Goal: Transaction & Acquisition: Download file/media

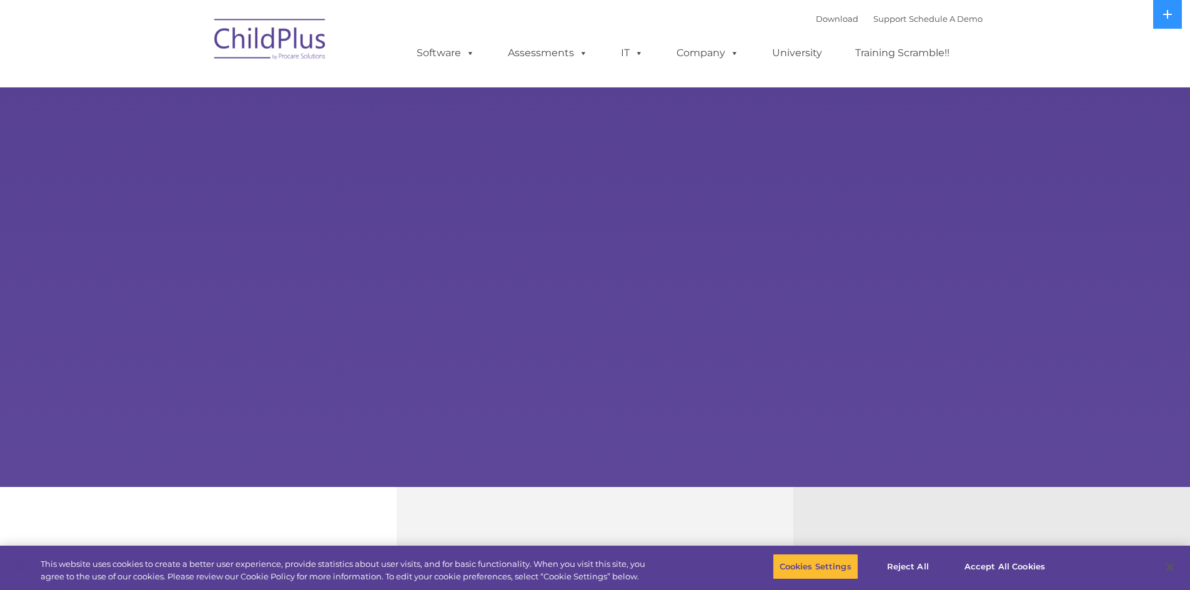
select select "MEDIUM"
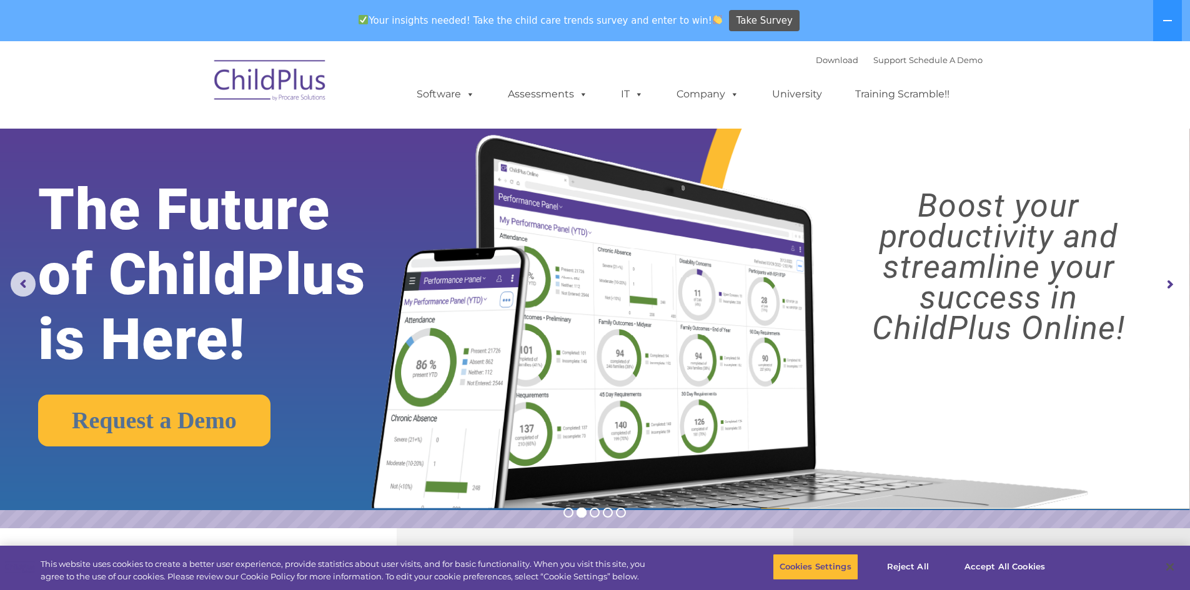
click at [907, 124] on nav "Download Support | Schedule A Demo  MENU MENU Software ChildPlus: The original…" at bounding box center [595, 84] width 1190 height 87
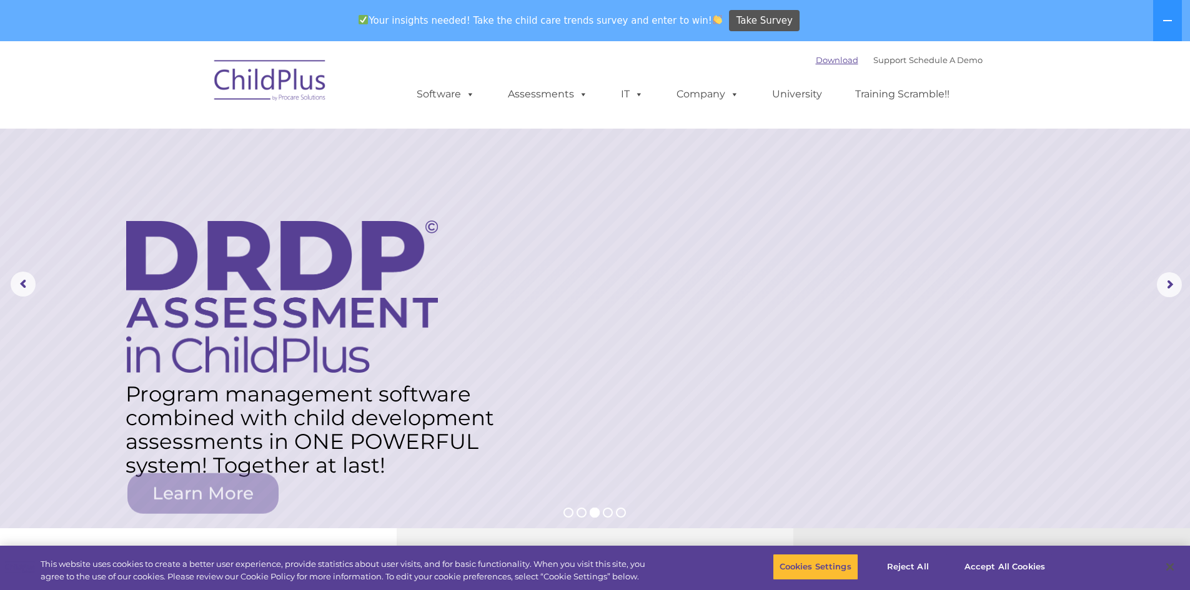
click at [820, 61] on link "Download" at bounding box center [837, 60] width 42 height 10
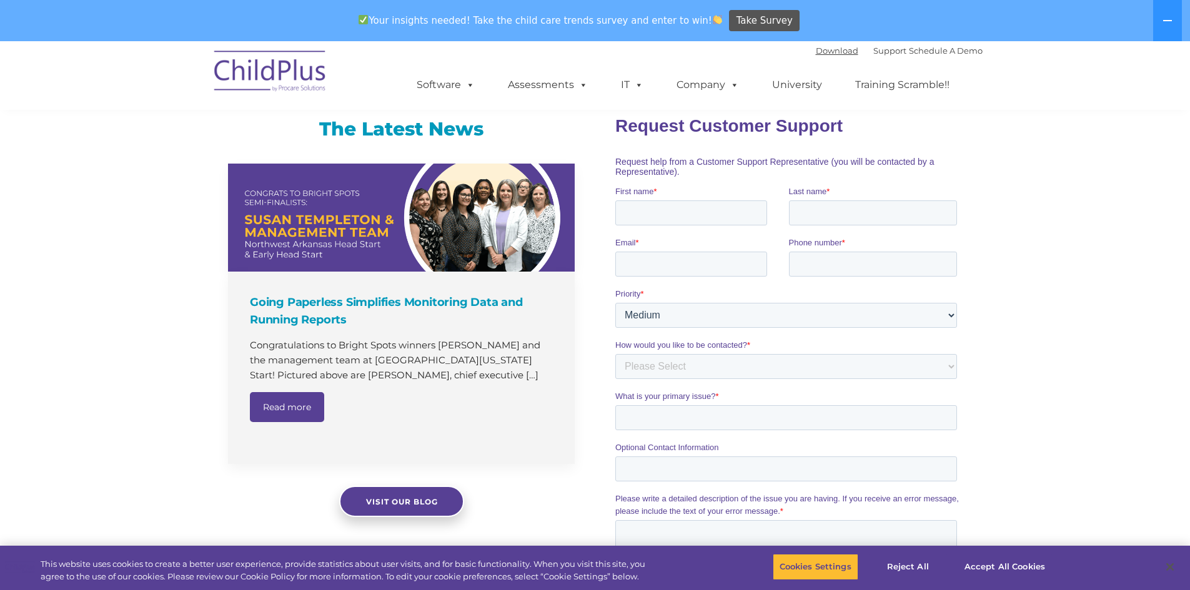
scroll to position [749, 0]
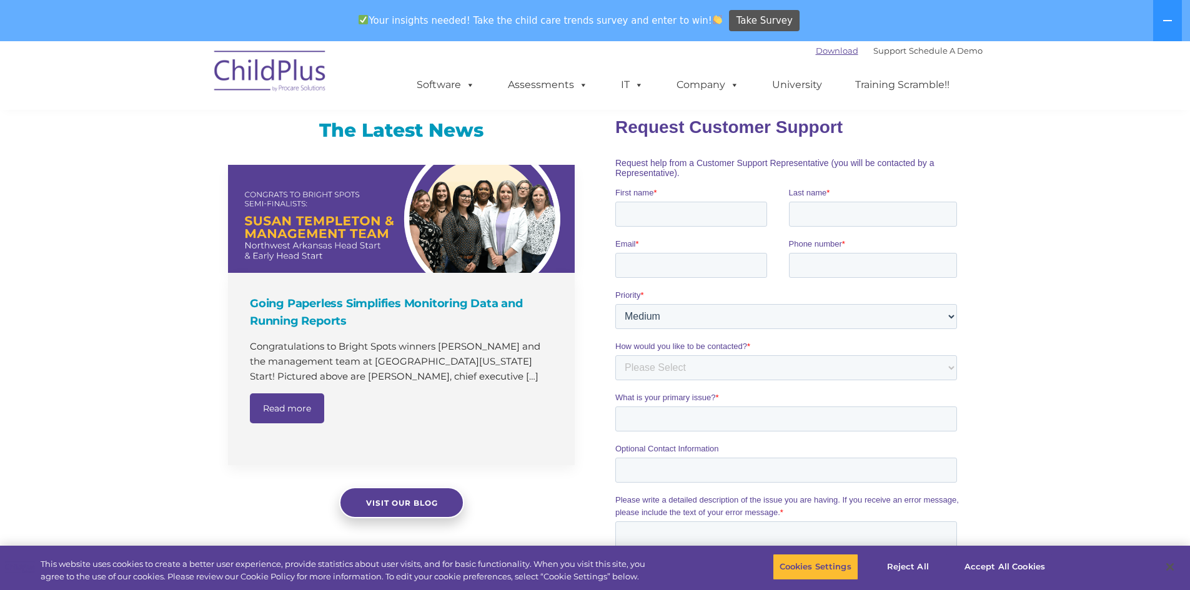
click at [816, 49] on link "Download" at bounding box center [837, 51] width 42 height 10
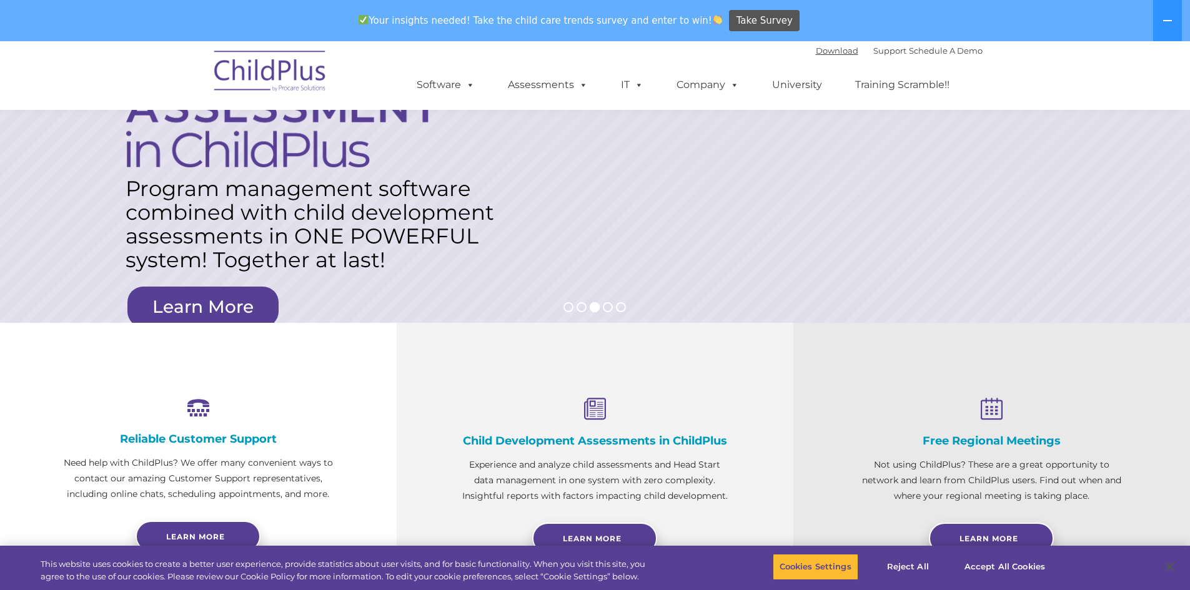
scroll to position [0, 0]
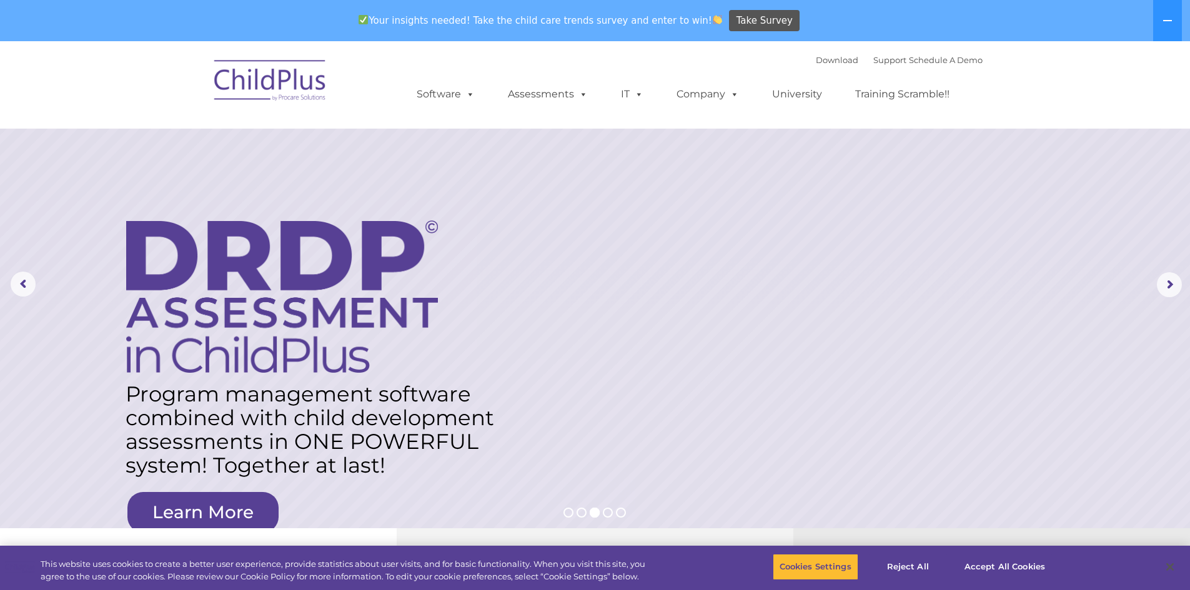
click at [274, 86] on img at bounding box center [270, 82] width 125 height 62
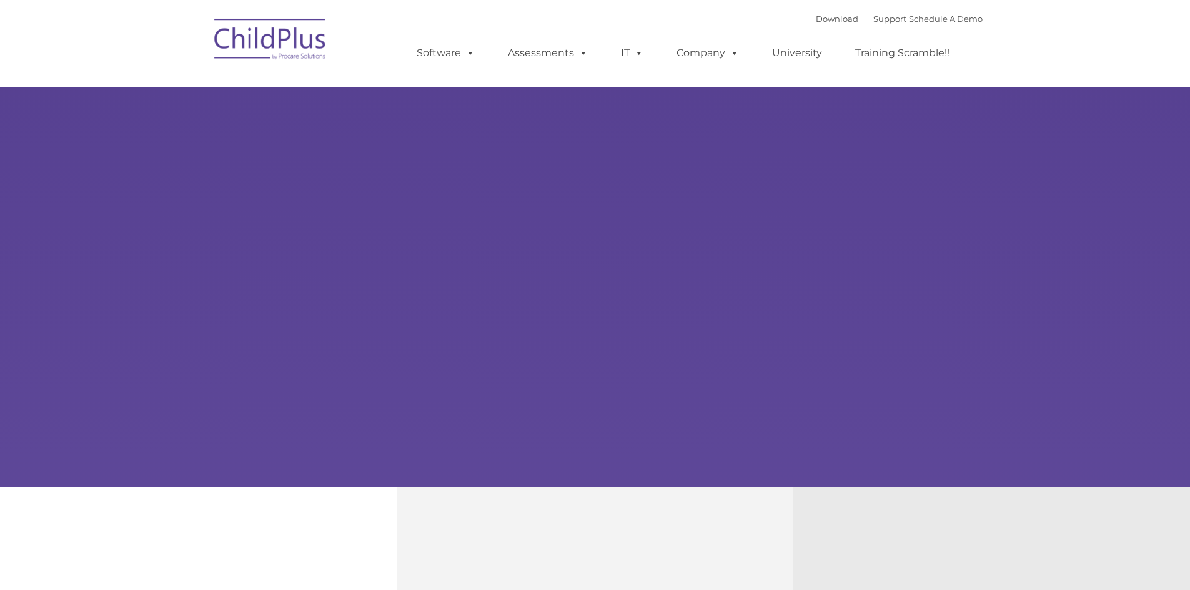
type input ""
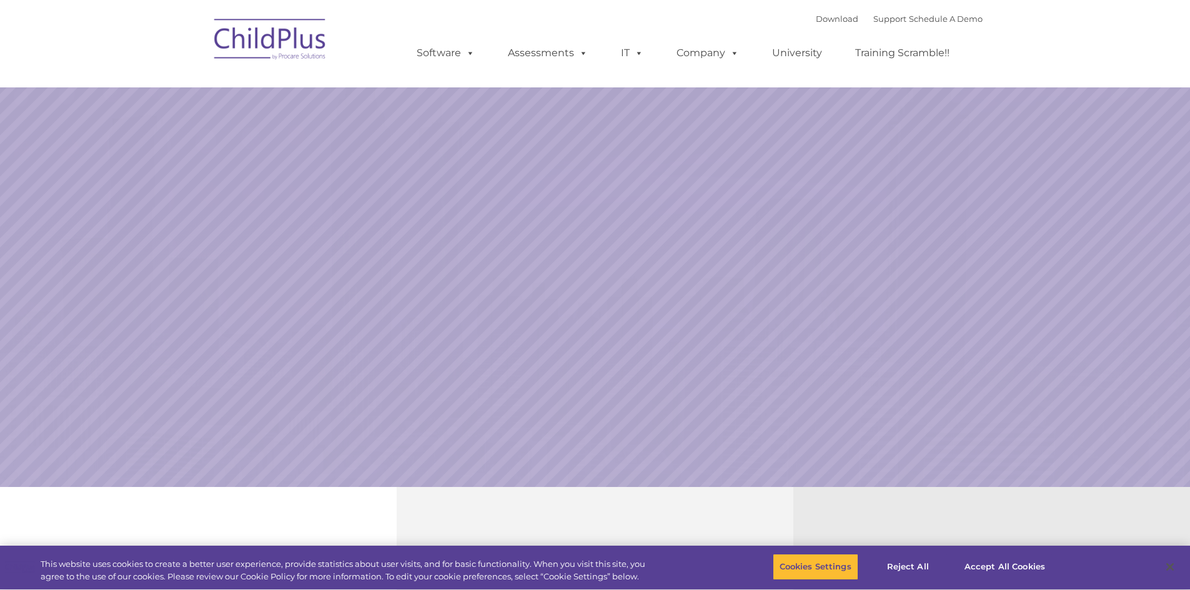
select select "MEDIUM"
